Goal: Information Seeking & Learning: Learn about a topic

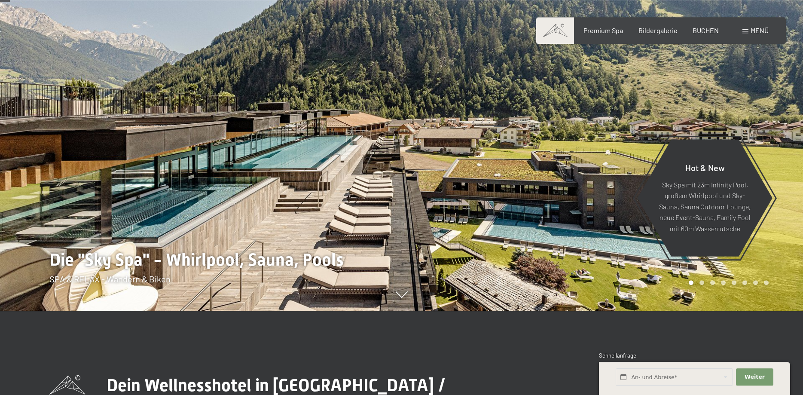
scroll to position [88, 0]
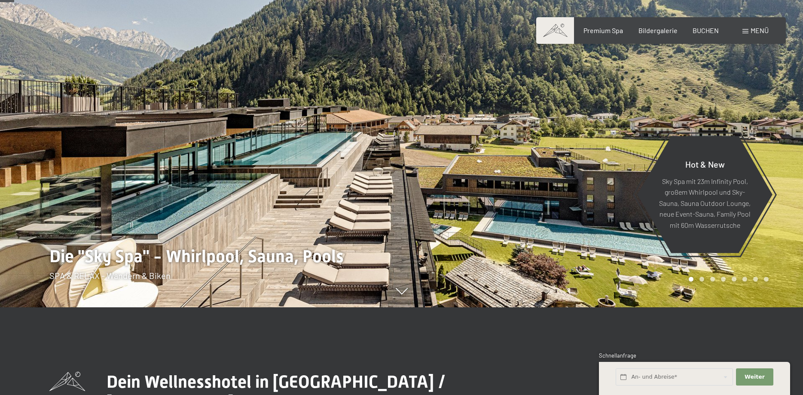
click at [399, 296] on icon at bounding box center [402, 295] width 12 height 6
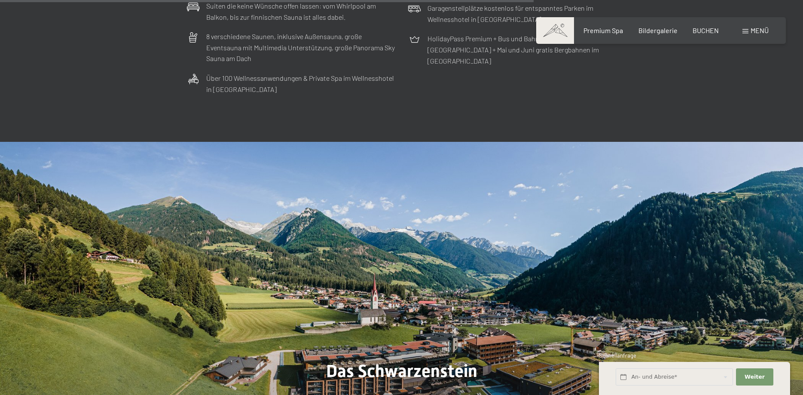
scroll to position [3004, 0]
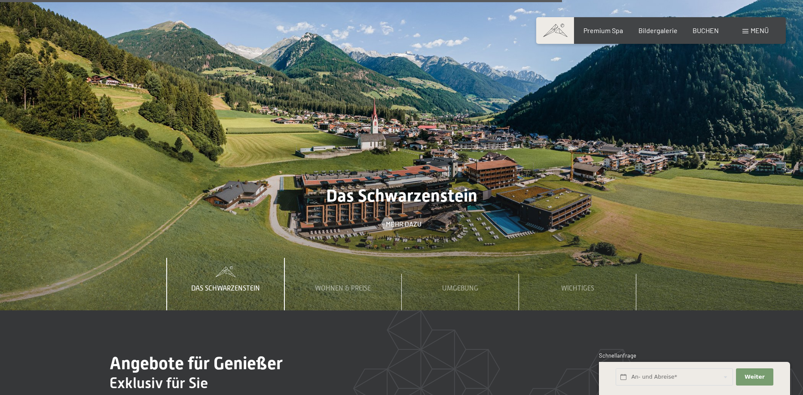
click at [399, 194] on div at bounding box center [401, 138] width 803 height 344
click at [360, 219] on div "Mehr dazu" at bounding box center [401, 223] width 803 height 9
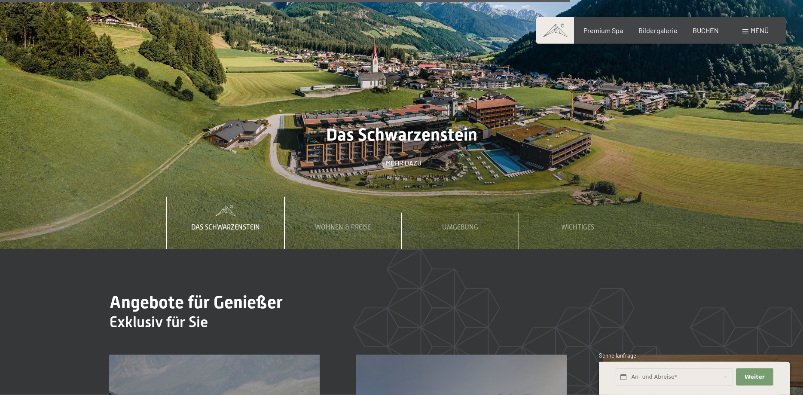
scroll to position [3048, 0]
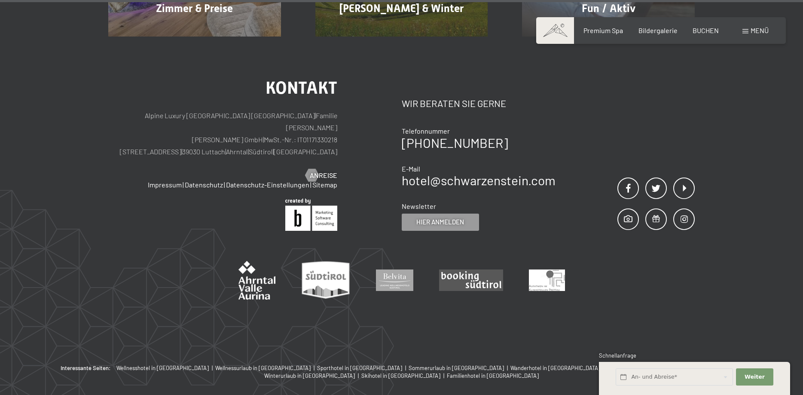
click at [753, 32] on span "Menü" at bounding box center [759, 30] width 18 height 8
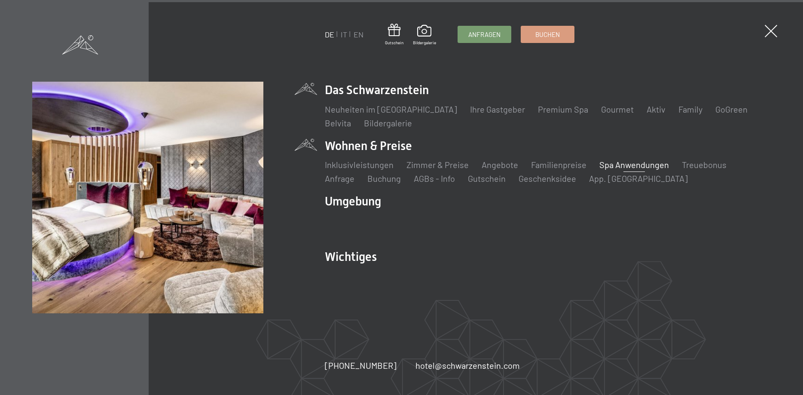
click at [615, 163] on link "Spa Anwendungen" at bounding box center [634, 164] width 70 height 10
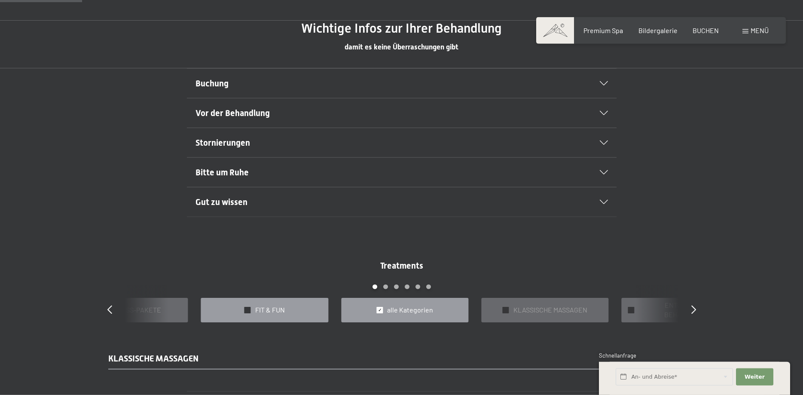
scroll to position [526, 0]
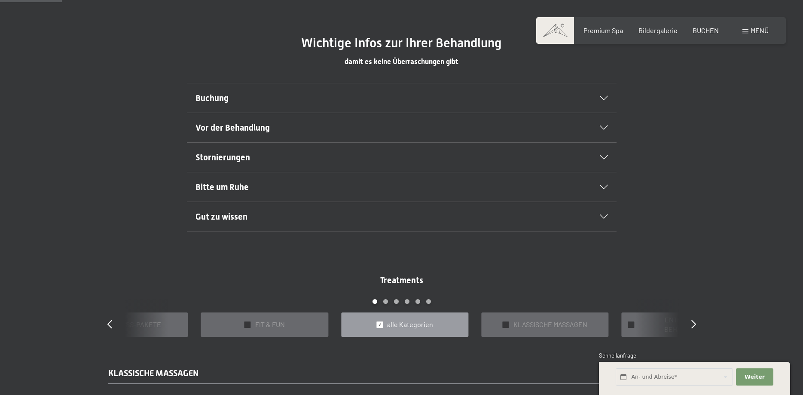
click at [261, 128] on span "Vor der Behandlung" at bounding box center [232, 127] width 74 height 10
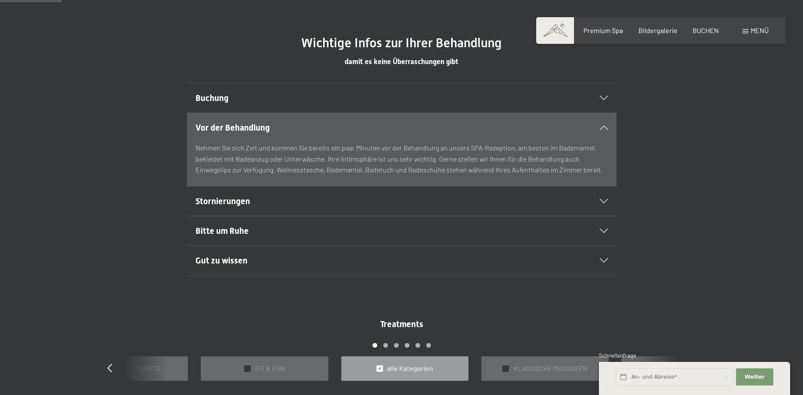
click at [318, 101] on h2 "Buchung" at bounding box center [380, 98] width 371 height 12
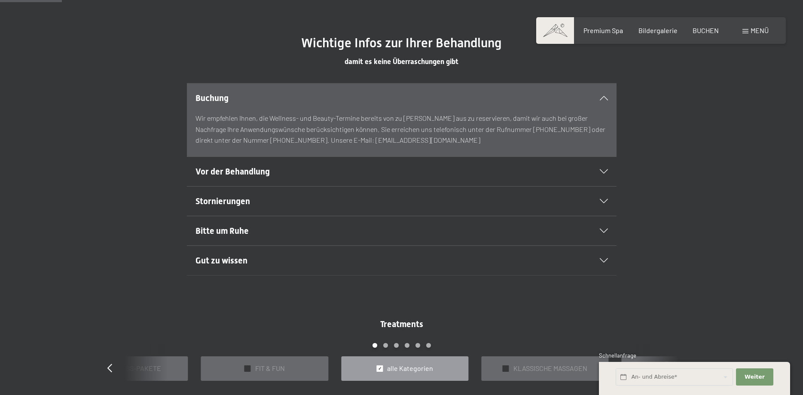
click at [271, 190] on div "Stornierungen" at bounding box center [401, 200] width 412 height 29
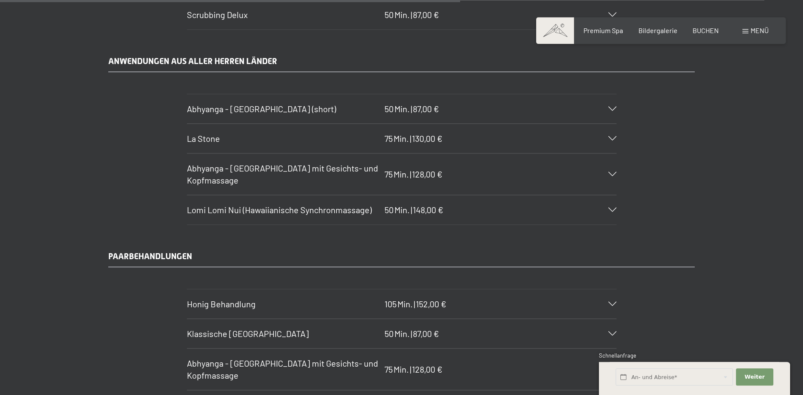
scroll to position [3943, 0]
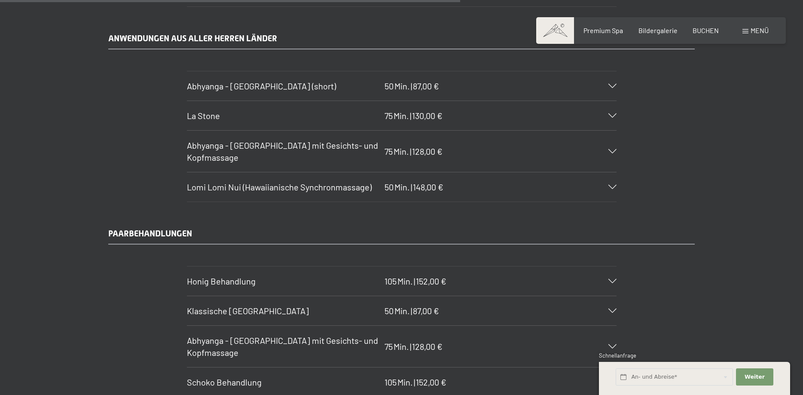
click at [614, 84] on icon at bounding box center [612, 86] width 8 height 4
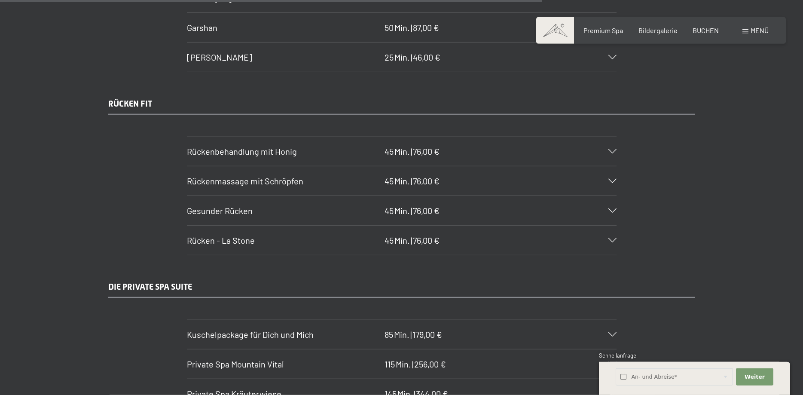
scroll to position [4732, 0]
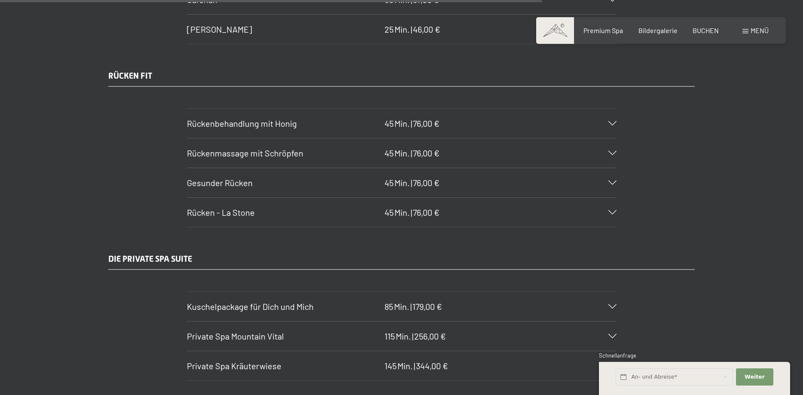
click at [759, 31] on span "Menü" at bounding box center [759, 30] width 18 height 8
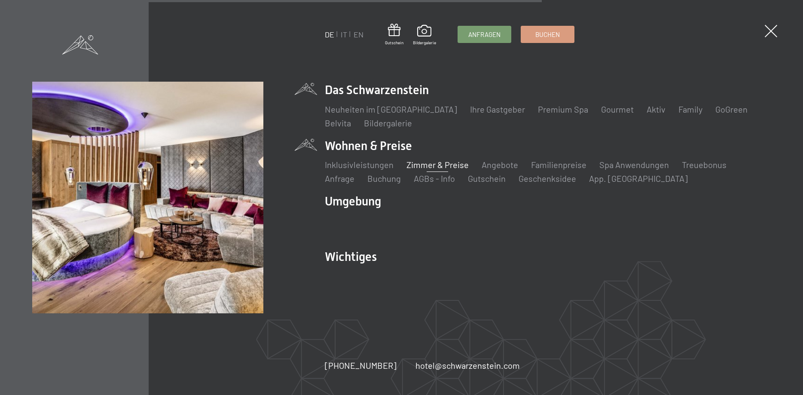
click at [420, 161] on link "Zimmer & Preise" at bounding box center [437, 164] width 62 height 10
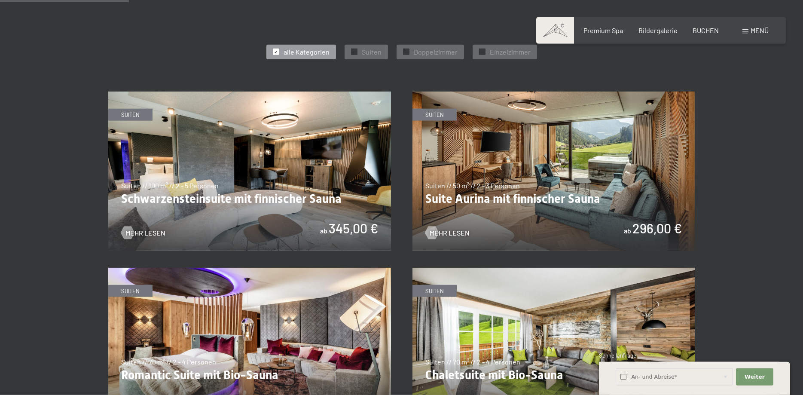
scroll to position [482, 0]
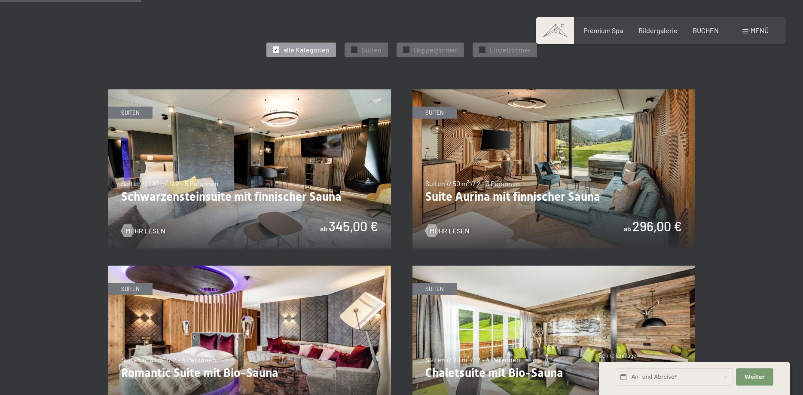
click at [344, 170] on img at bounding box center [249, 168] width 283 height 159
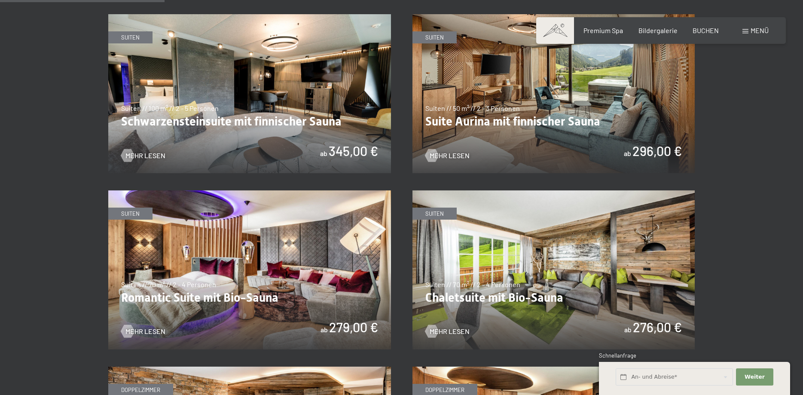
scroll to position [570, 0]
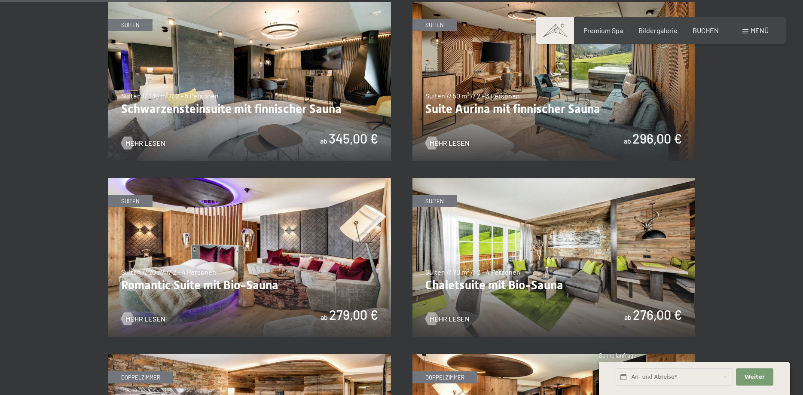
click at [539, 129] on img at bounding box center [553, 81] width 283 height 159
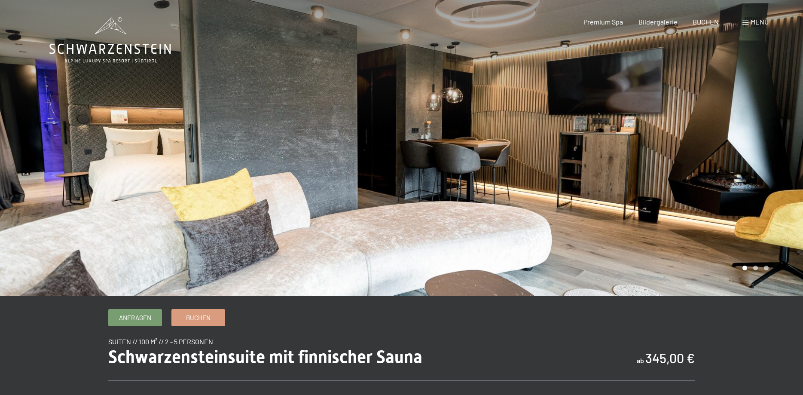
drag, startPoint x: 655, startPoint y: 165, endPoint x: 580, endPoint y: 168, distance: 74.8
click at [582, 167] on div at bounding box center [603, 148] width 402 height 296
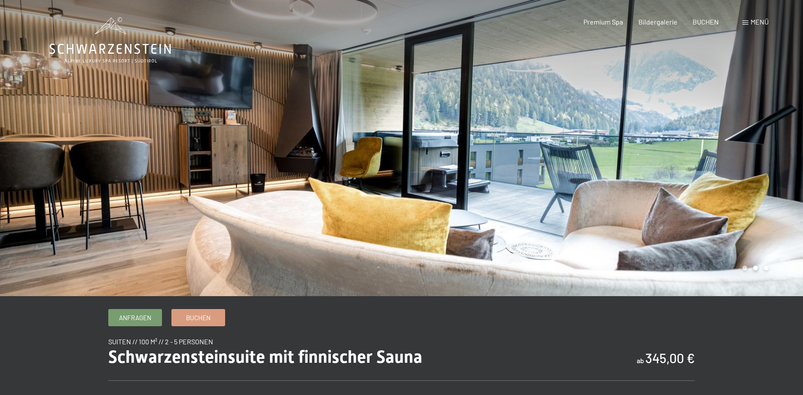
click at [686, 157] on div at bounding box center [603, 148] width 402 height 296
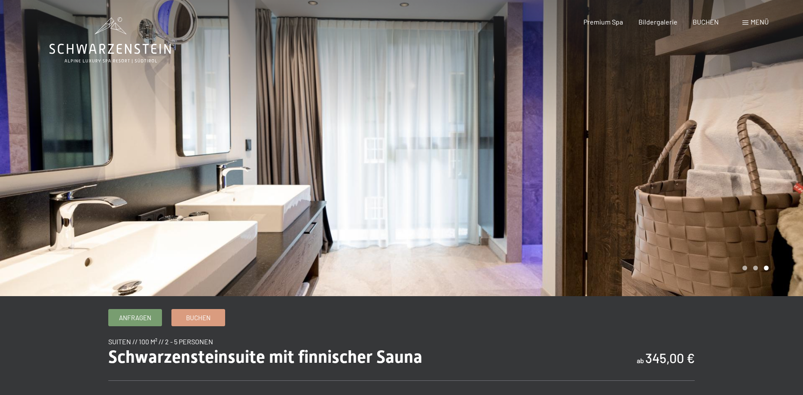
click at [686, 157] on div at bounding box center [603, 148] width 402 height 296
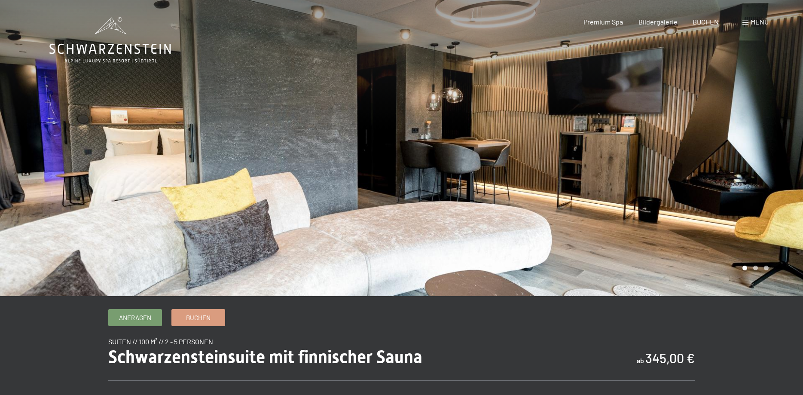
click at [686, 157] on div at bounding box center [603, 148] width 402 height 296
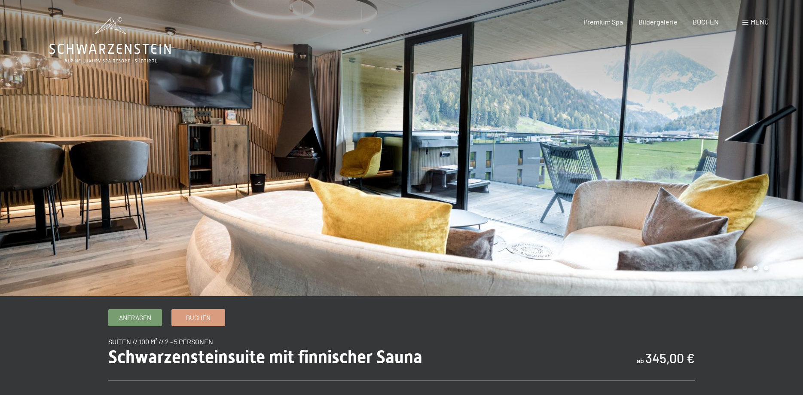
click at [686, 157] on div at bounding box center [603, 148] width 402 height 296
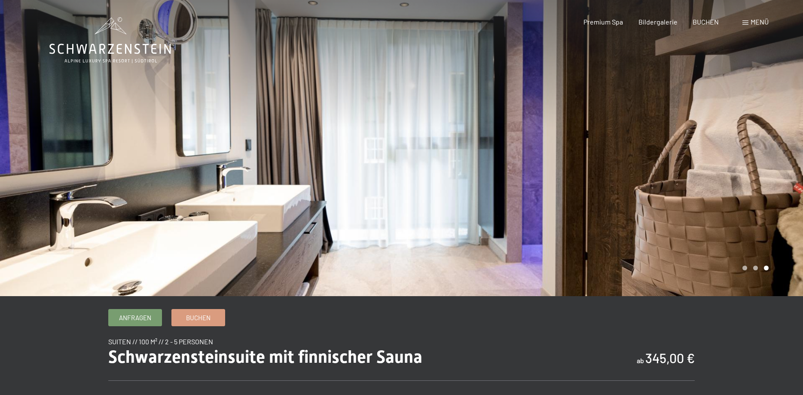
click at [686, 157] on div at bounding box center [603, 148] width 402 height 296
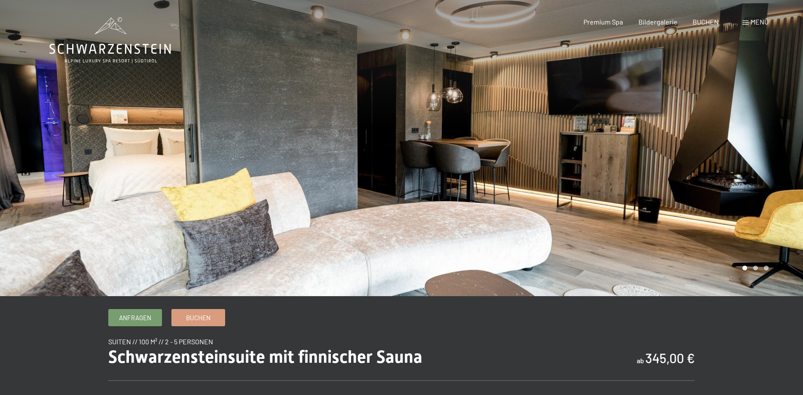
click at [686, 157] on div at bounding box center [603, 148] width 402 height 296
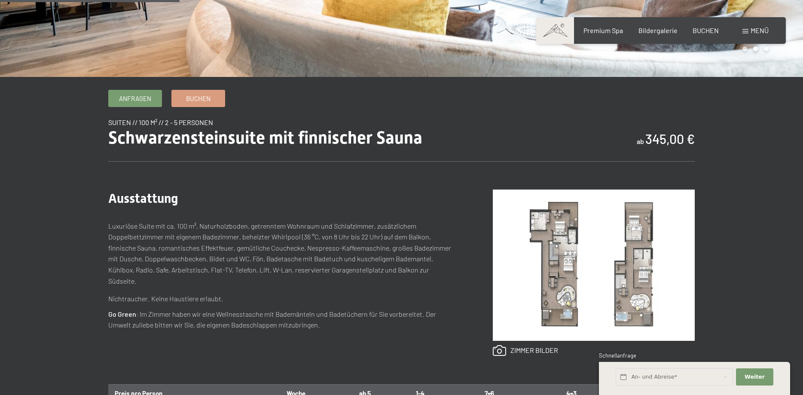
scroll to position [307, 0]
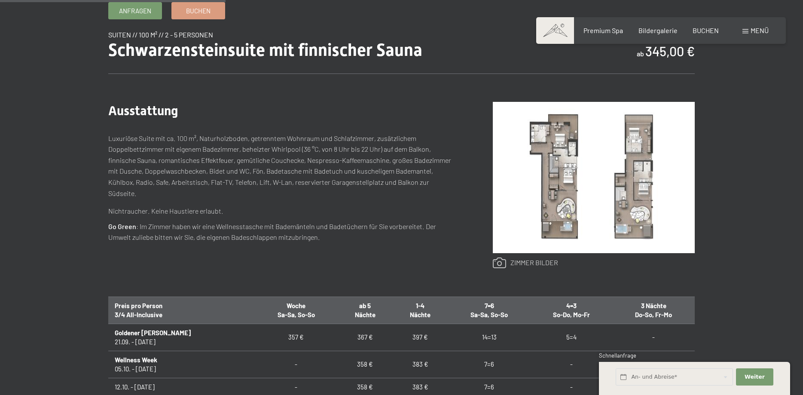
click at [523, 261] on link at bounding box center [525, 262] width 65 height 11
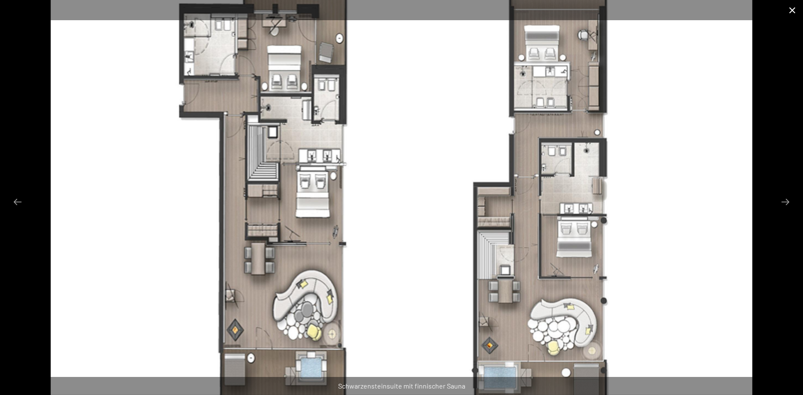
click at [794, 13] on button "Close gallery" at bounding box center [791, 10] width 21 height 20
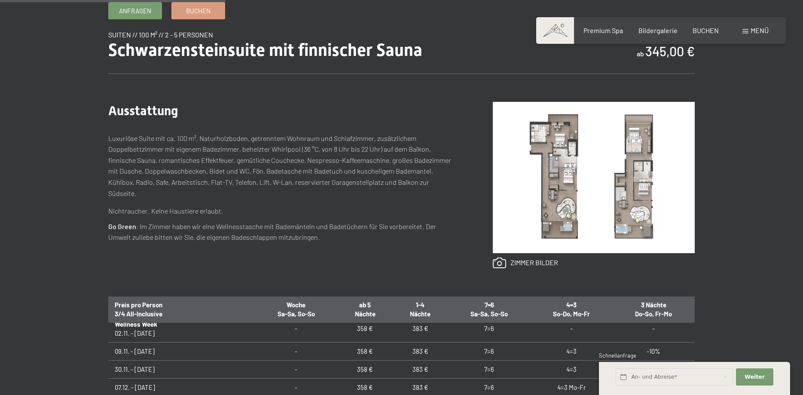
scroll to position [124, 0]
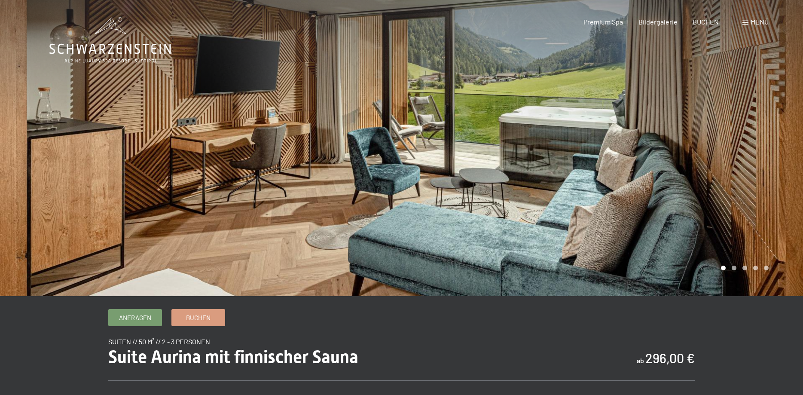
drag, startPoint x: 658, startPoint y: 156, endPoint x: 470, endPoint y: 171, distance: 188.3
click at [470, 171] on div at bounding box center [603, 148] width 402 height 296
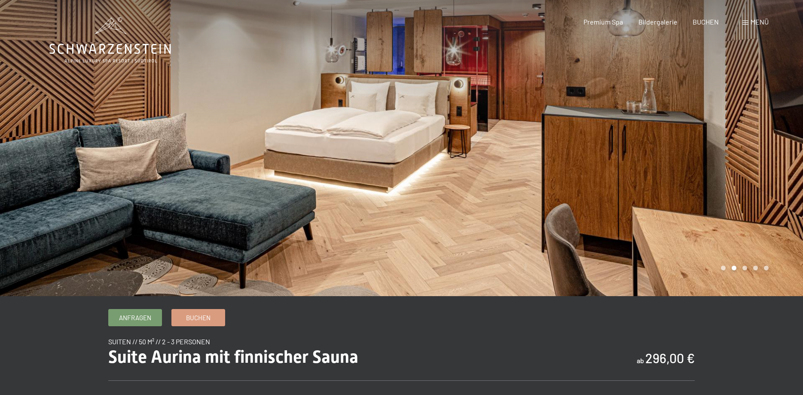
drag, startPoint x: 596, startPoint y: 163, endPoint x: 299, endPoint y: 168, distance: 296.4
click at [299, 296] on div at bounding box center [401, 296] width 704 height 0
drag, startPoint x: 436, startPoint y: 165, endPoint x: 170, endPoint y: 174, distance: 266.4
click at [170, 296] on div at bounding box center [401, 296] width 704 height 0
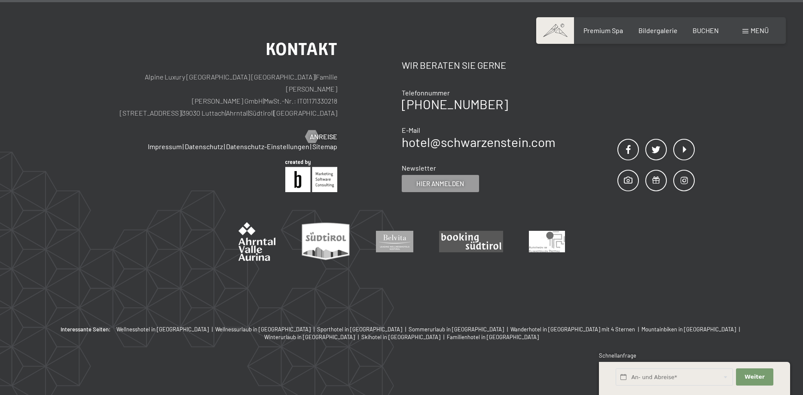
scroll to position [1130, 0]
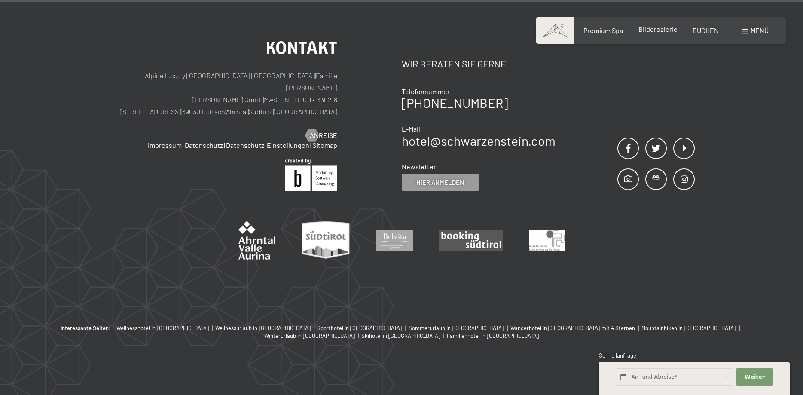
click at [671, 34] on div "Bildergalerie" at bounding box center [657, 28] width 39 height 9
click at [666, 28] on span "Bildergalerie" at bounding box center [657, 29] width 39 height 8
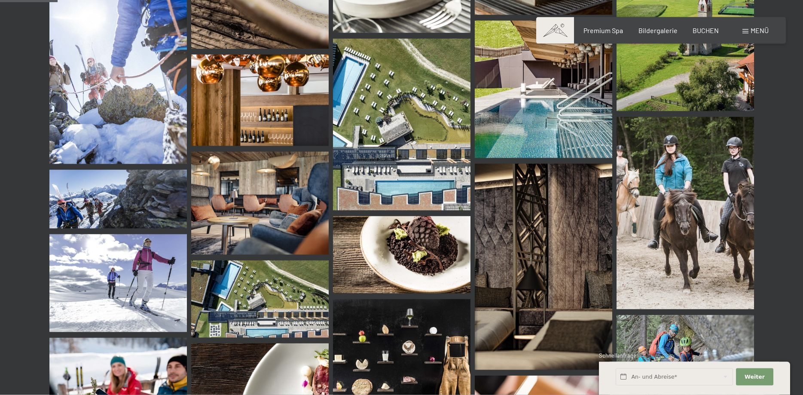
scroll to position [789, 0]
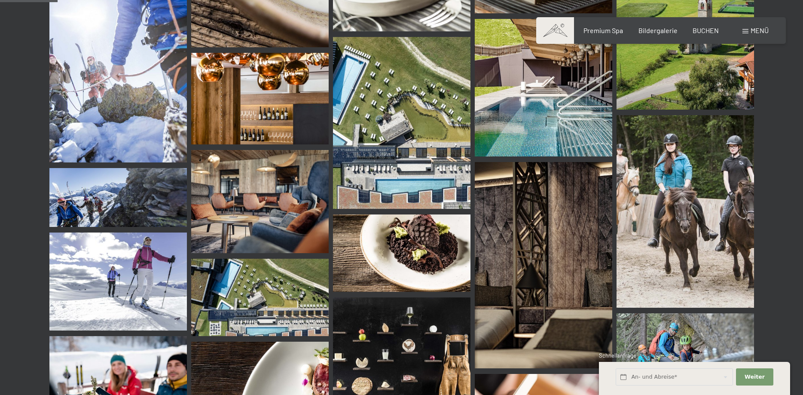
click at [763, 26] on div "Menü" at bounding box center [755, 30] width 26 height 9
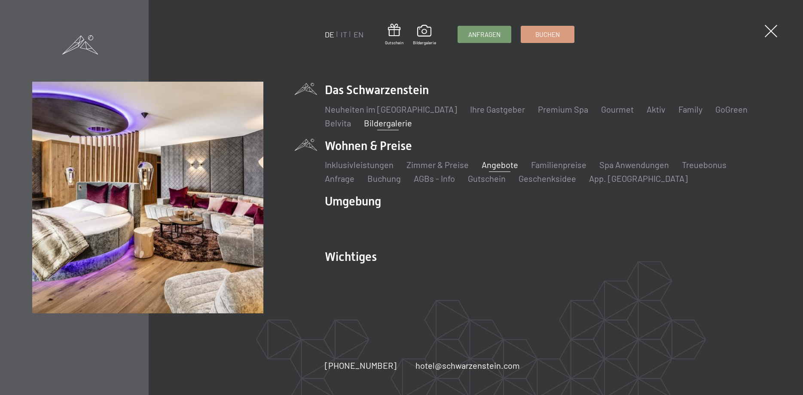
click at [490, 167] on link "Angebote" at bounding box center [500, 164] width 37 height 10
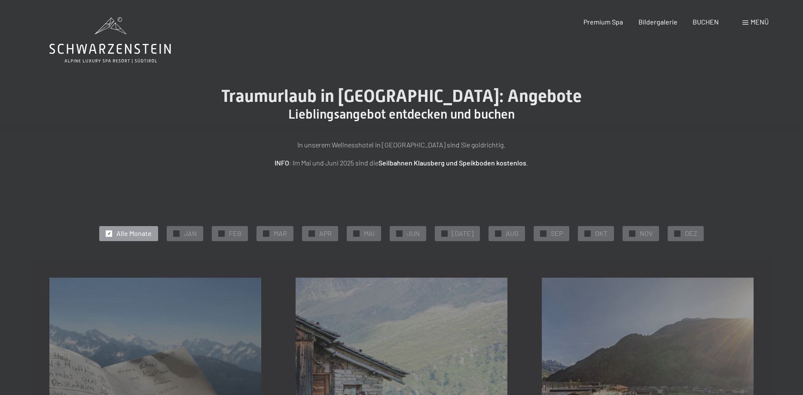
click at [749, 27] on div "Menü" at bounding box center [755, 21] width 26 height 9
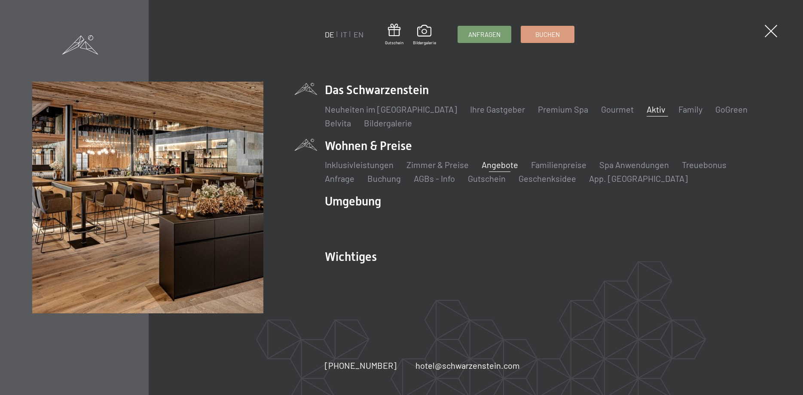
click at [646, 110] on link "Aktiv" at bounding box center [655, 109] width 19 height 10
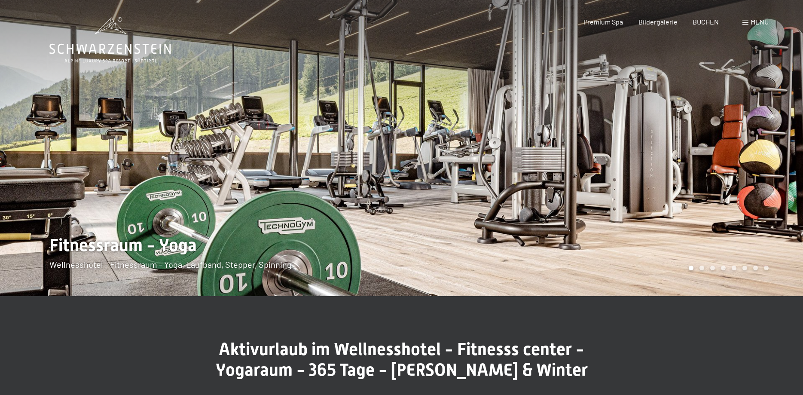
scroll to position [219, 0]
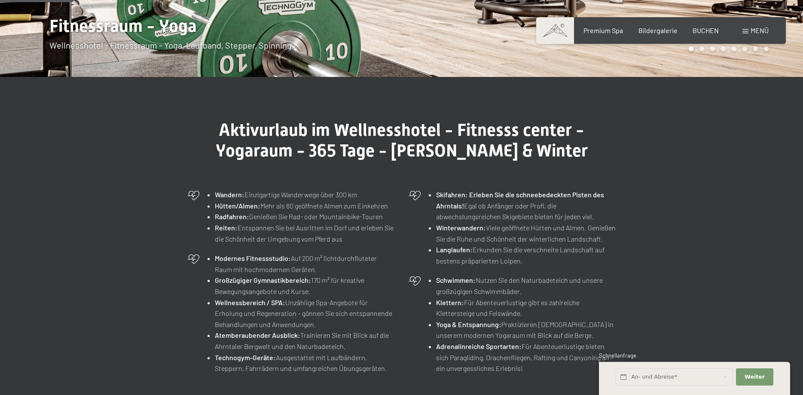
click at [271, 241] on li "Reiten: Entspannen Sie bei Ausritten im Dorf und erleben Sie die Schönheit der …" at bounding box center [305, 233] width 180 height 22
click at [326, 238] on li "Reiten: Entspannen Sie bei Ausritten im Dorf und erleben Sie die Schönheit der …" at bounding box center [305, 233] width 180 height 22
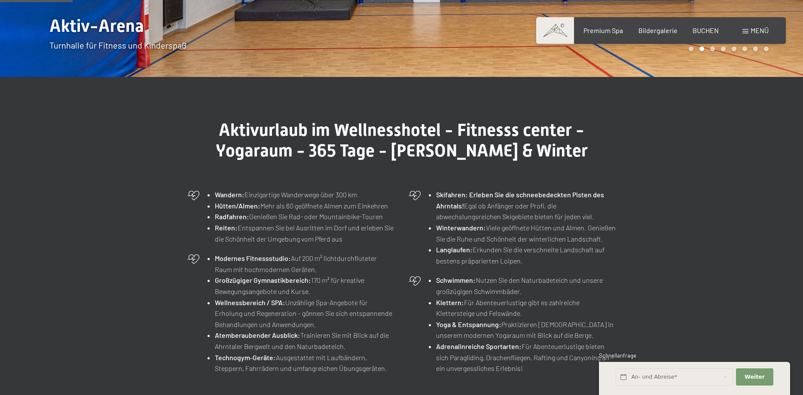
click at [223, 229] on strong "Reiten:" at bounding box center [226, 227] width 23 height 8
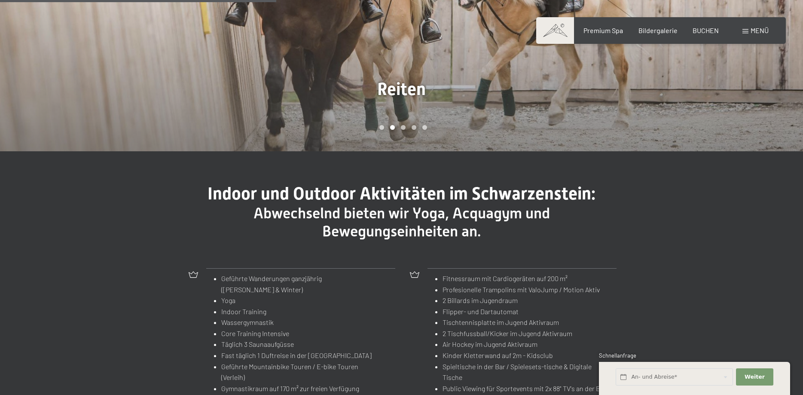
scroll to position [657, 0]
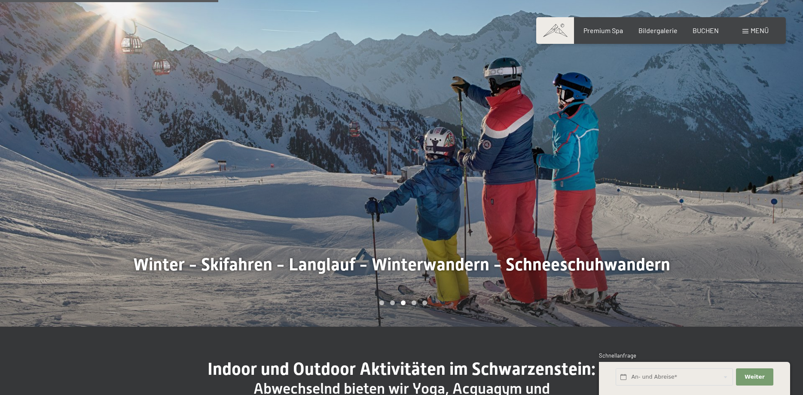
drag, startPoint x: 708, startPoint y: 166, endPoint x: 694, endPoint y: 163, distance: 14.8
click at [708, 166] on div at bounding box center [603, 155] width 402 height 344
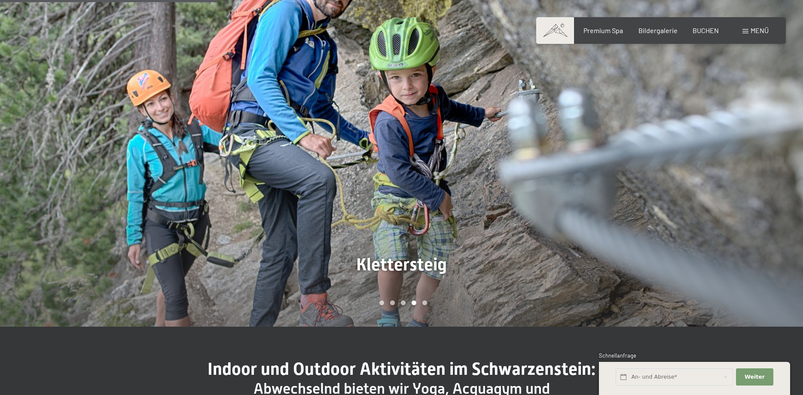
click at [686, 163] on div at bounding box center [603, 155] width 402 height 344
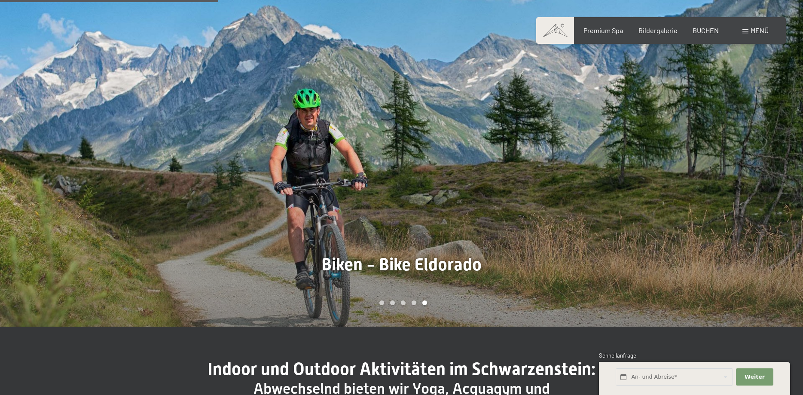
click at [686, 163] on div at bounding box center [603, 155] width 402 height 344
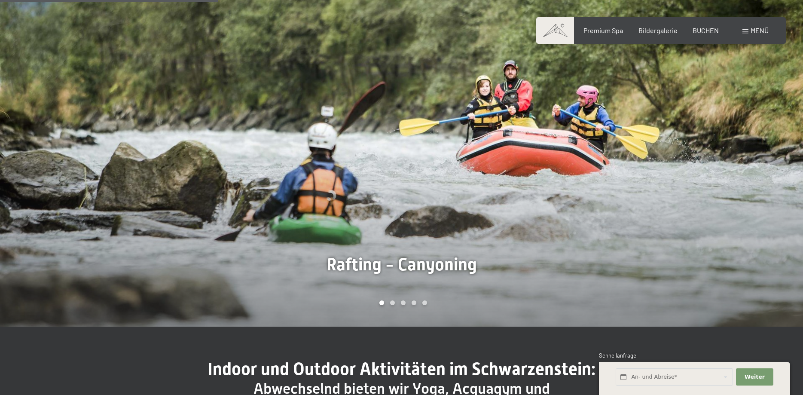
click at [686, 163] on div at bounding box center [603, 155] width 402 height 344
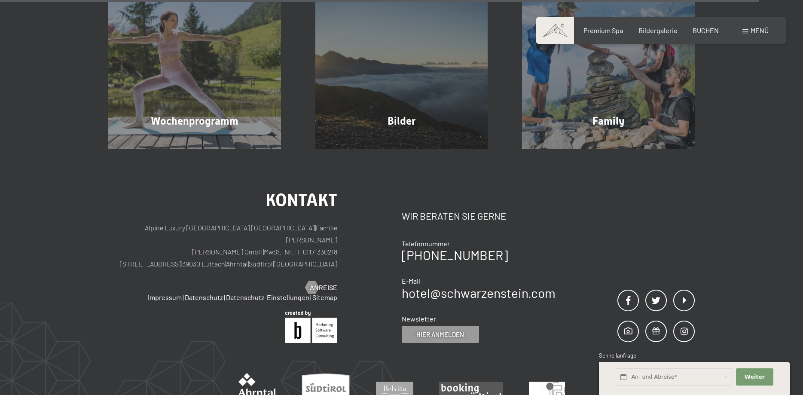
scroll to position [2457, 0]
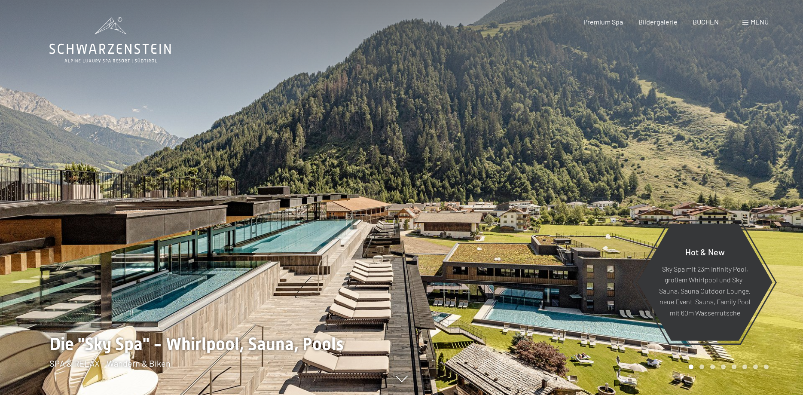
click at [766, 25] on span "Menü" at bounding box center [759, 22] width 18 height 8
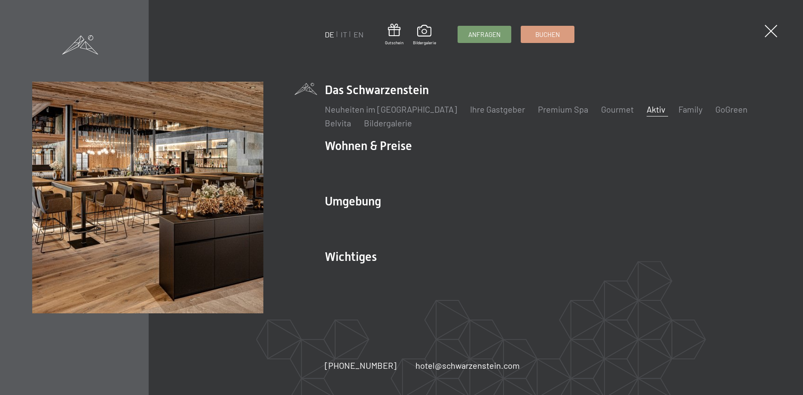
click at [646, 110] on link "Aktiv" at bounding box center [655, 109] width 19 height 10
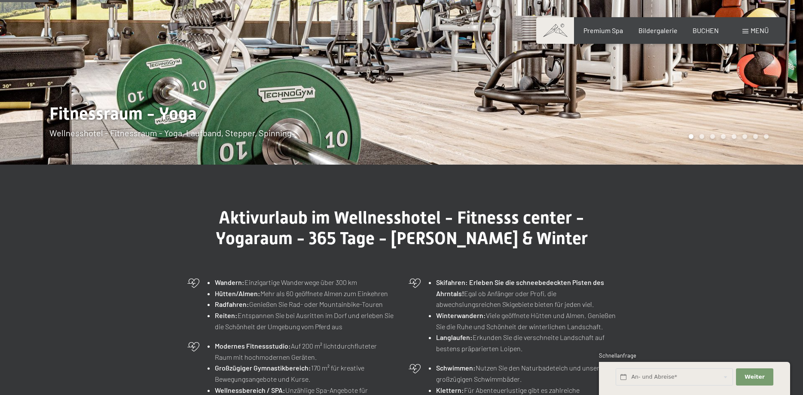
scroll to position [307, 0]
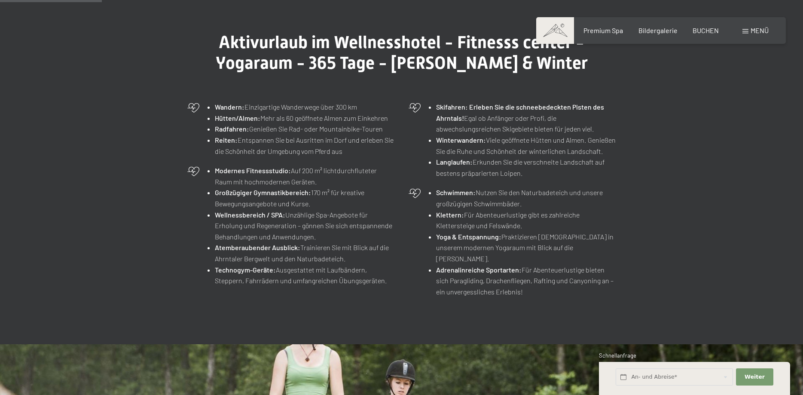
click at [252, 145] on li "Reiten: Entspannen Sie bei Ausritten im Dorf und erleben Sie die Schönheit der …" at bounding box center [305, 145] width 180 height 22
click at [222, 141] on strong "Reiten:" at bounding box center [226, 140] width 23 height 8
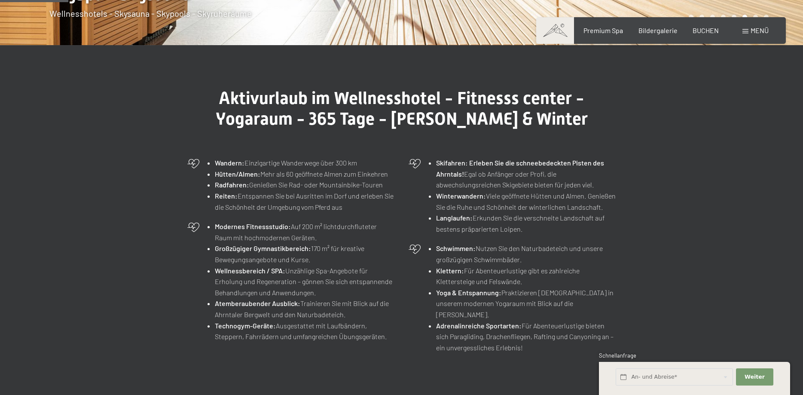
scroll to position [179, 0]
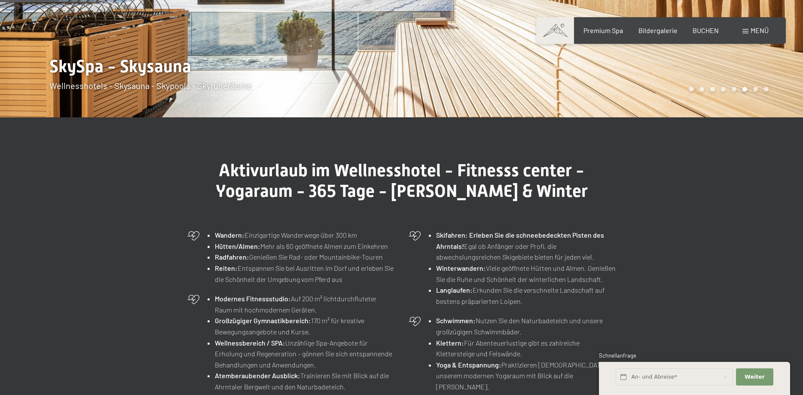
drag, startPoint x: 210, startPoint y: 271, endPoint x: 218, endPoint y: 271, distance: 7.7
click at [215, 271] on li "Reiten: Entspannen Sie bei Ausritten im Dorf und erleben Sie die Schönheit der …" at bounding box center [305, 273] width 180 height 22
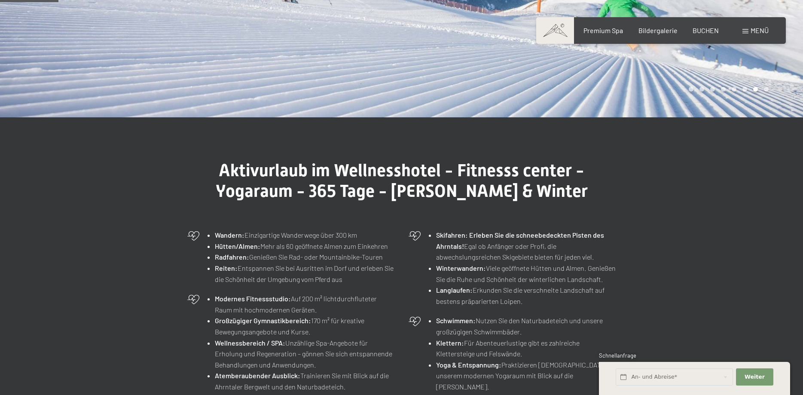
click at [233, 271] on strong "Reiten:" at bounding box center [226, 268] width 23 height 8
click at [202, 230] on div "Wandern: Einzigartige Wanderwege über 300 [PERSON_NAME]/[PERSON_NAME]: Mehr als…" at bounding box center [291, 257] width 217 height 64
click at [194, 237] on icon at bounding box center [193, 235] width 13 height 13
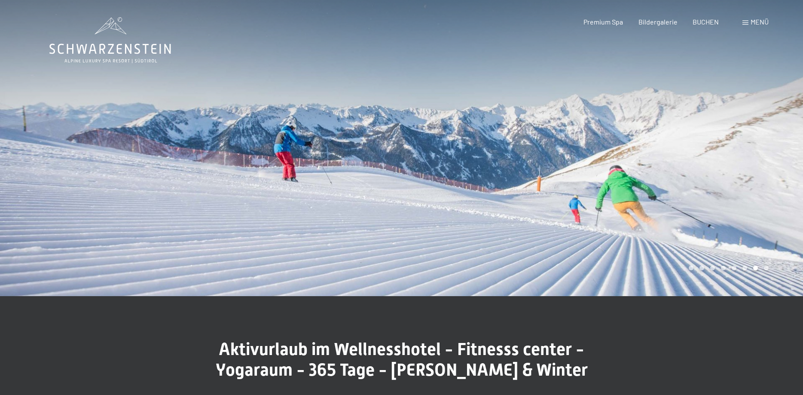
click at [702, 205] on div at bounding box center [603, 148] width 402 height 296
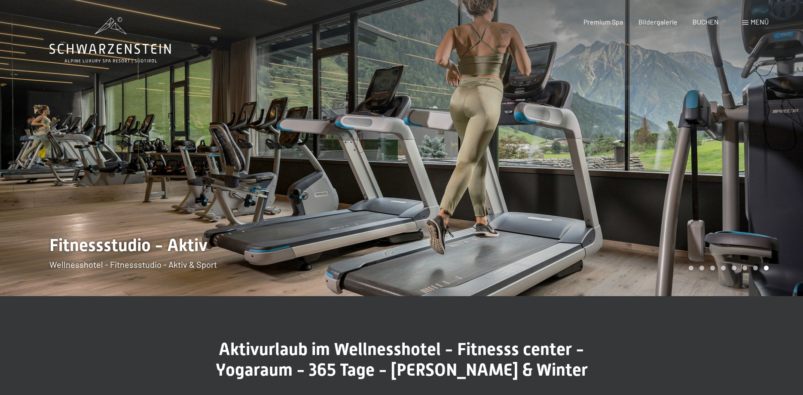
click at [707, 175] on div at bounding box center [603, 148] width 402 height 296
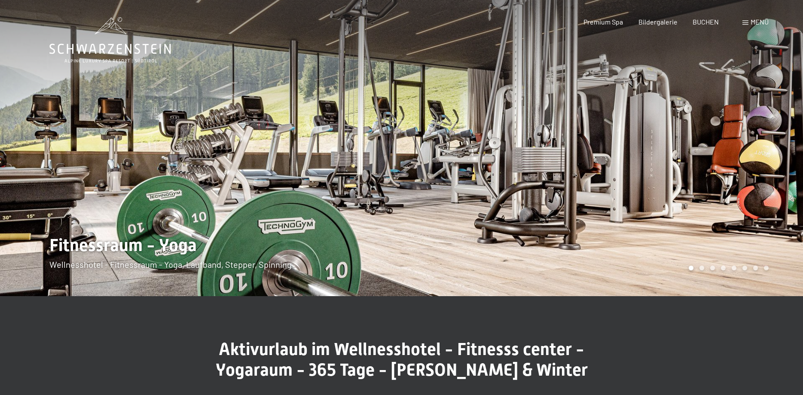
click at [180, 178] on div at bounding box center [201, 148] width 402 height 296
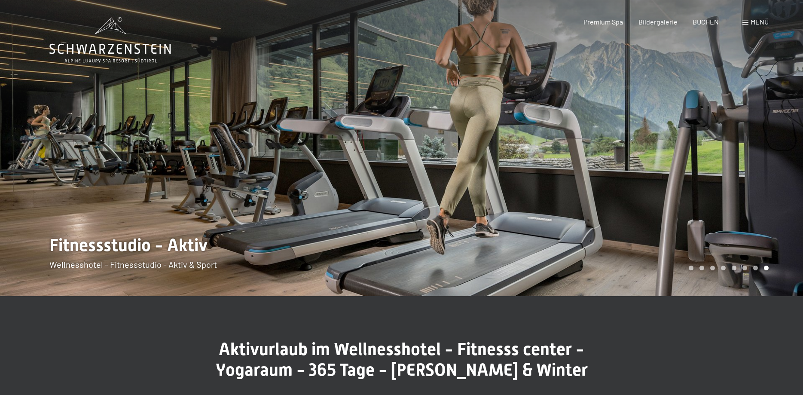
click at [654, 134] on div at bounding box center [603, 148] width 402 height 296
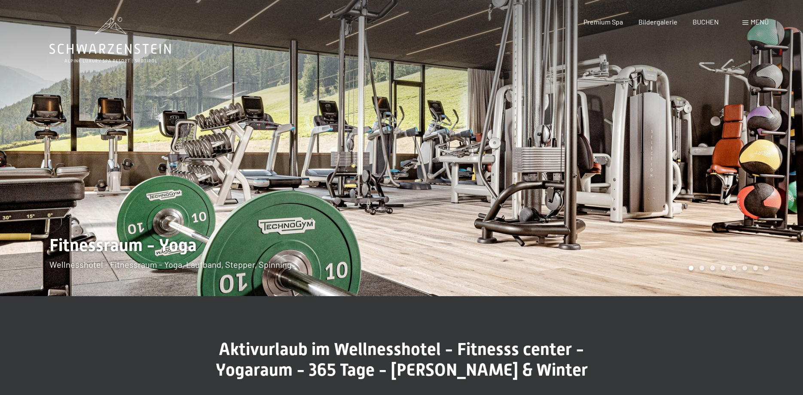
click at [654, 134] on div at bounding box center [603, 148] width 402 height 296
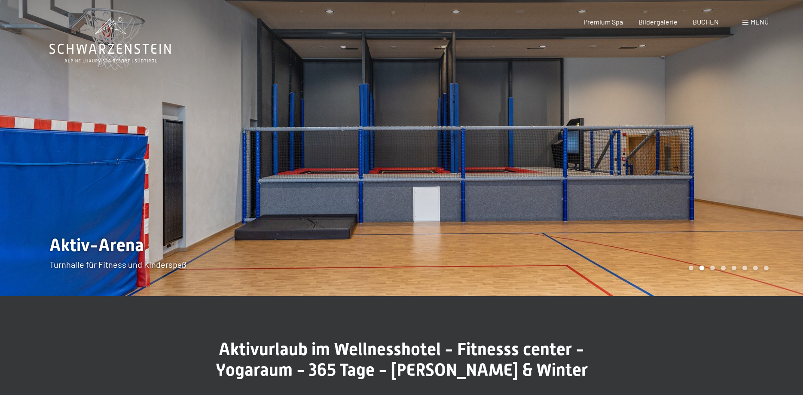
click at [654, 134] on div at bounding box center [603, 148] width 402 height 296
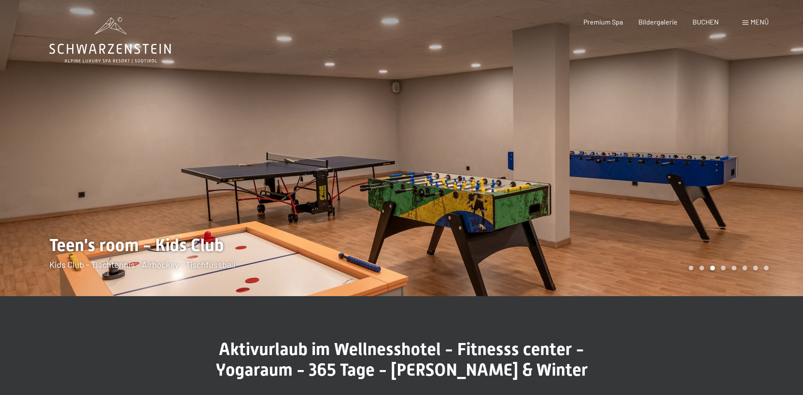
click at [654, 134] on div at bounding box center [603, 148] width 402 height 296
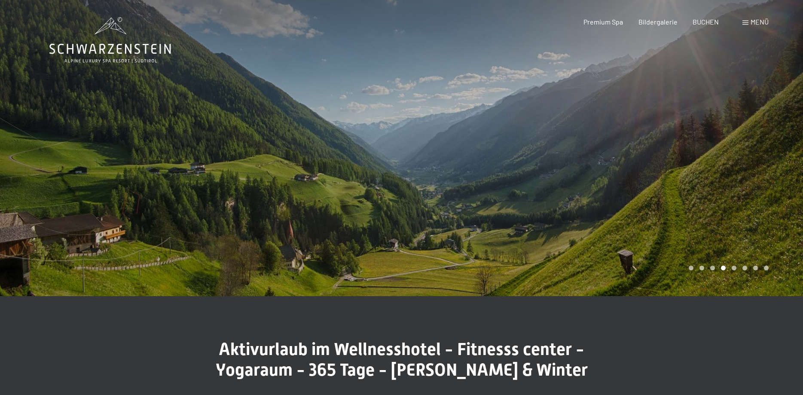
click at [654, 134] on div at bounding box center [603, 148] width 402 height 296
